Goal: Task Accomplishment & Management: Use online tool/utility

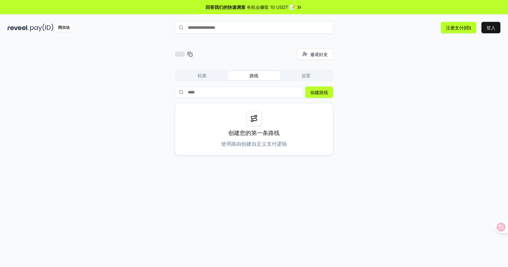
click at [253, 119] on icon at bounding box center [254, 119] width 8 height 8
click at [320, 94] on font "创建路线" at bounding box center [319, 92] width 18 height 5
